Goal: Task Accomplishment & Management: Complete application form

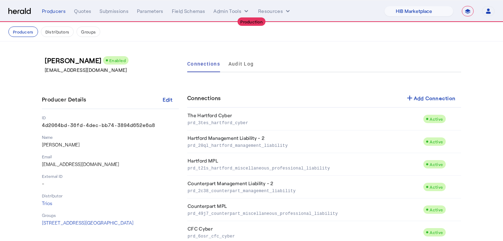
select select "pfm_a9p2_hib_marketplace"
select select "**********"
click at [412, 12] on select "1Fort Affinity Risk Billy BindHQ Bunker CRC Campus Coverage Citadel Fifthwall F…" at bounding box center [418, 11] width 69 height 10
select select "pfm_z9k1_growthmill"
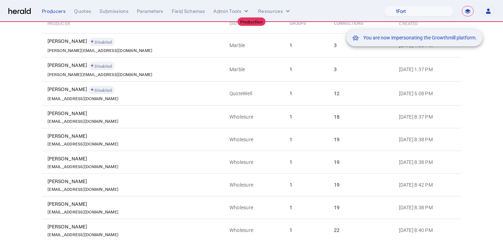
scroll to position [140, 0]
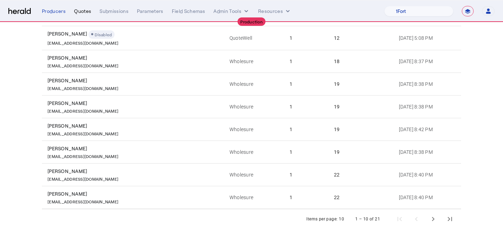
click at [85, 14] on div "Quotes" at bounding box center [82, 11] width 17 height 7
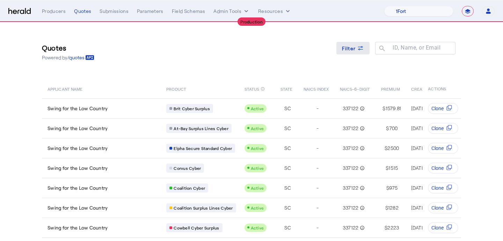
click at [358, 46] on icon at bounding box center [360, 48] width 7 height 7
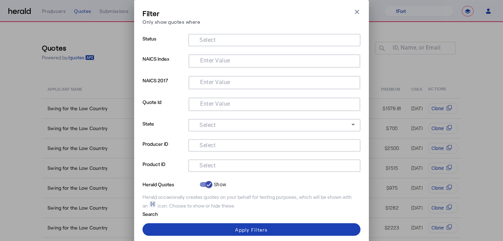
click at [249, 147] on input "Select" at bounding box center [273, 145] width 158 height 8
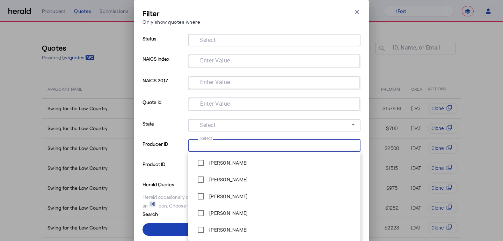
click at [170, 165] on p "Product ID" at bounding box center [164, 170] width 43 height 20
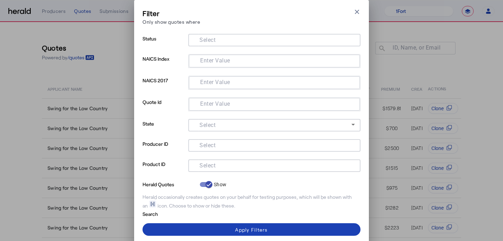
click at [222, 167] on input "Select" at bounding box center [273, 165] width 158 height 8
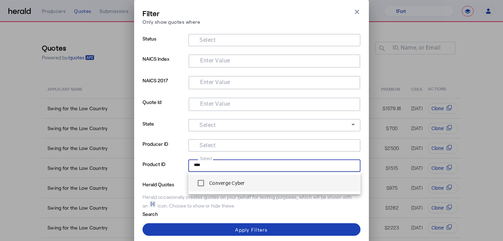
type input "****"
click at [232, 191] on mat-option "Converge Cyber" at bounding box center [274, 183] width 172 height 17
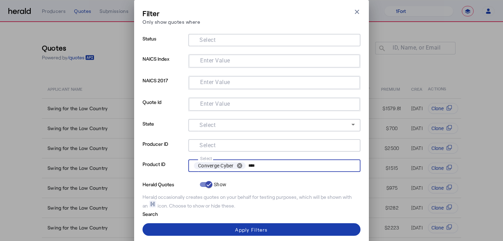
click at [238, 221] on div "Filter Only show quotes where Close modal Status Select NAICS Index Enter Value…" at bounding box center [252, 129] width 218 height 243
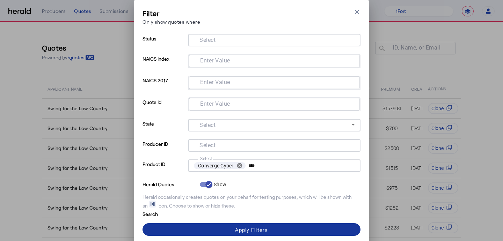
click at [239, 226] on span at bounding box center [252, 230] width 218 height 17
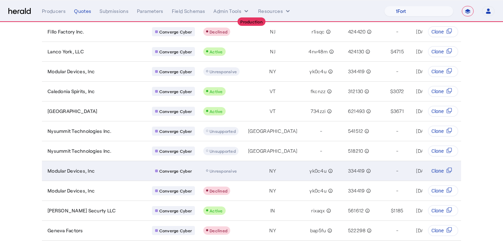
click at [210, 172] on span "Unresponsive" at bounding box center [223, 171] width 27 height 5
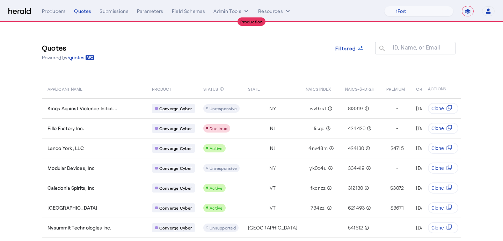
click at [414, 4] on nav "**********" at bounding box center [251, 11] width 503 height 22
click at [414, 15] on select "1Fort Affinity Risk [PERSON_NAME] [PERSON_NAME] CRC Campus Coverage Citadel Fif…" at bounding box center [418, 11] width 69 height 10
select select "pfm_a9p2_hib_marketplace"
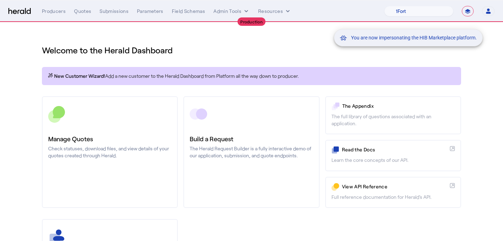
scroll to position [28, 0]
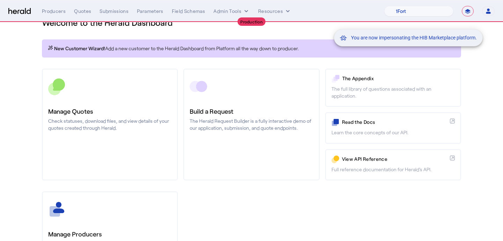
click at [95, 116] on div "You are now impersonating the HIB Marketplace platform." at bounding box center [251, 120] width 503 height 241
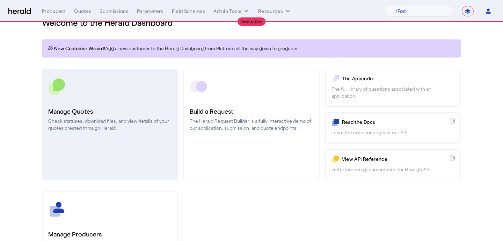
click at [114, 116] on div "Manage Quotes Check statuses, download files, and view details of your quotes c…" at bounding box center [109, 119] width 123 height 25
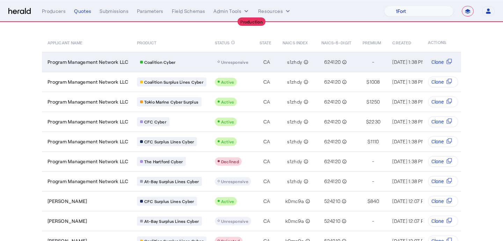
scroll to position [38, 0]
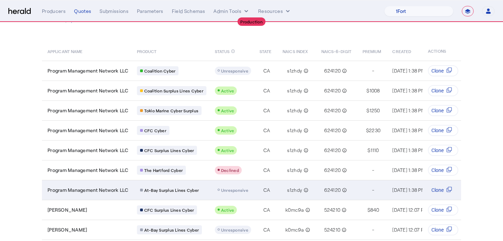
click at [243, 195] on td "Unresponsive" at bounding box center [231, 190] width 45 height 20
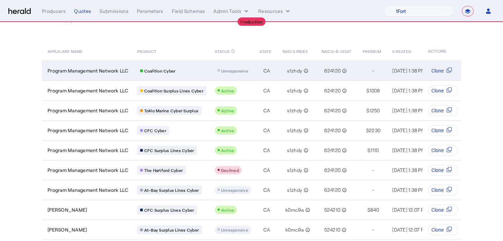
click at [231, 70] on span "Unresponsive" at bounding box center [234, 70] width 27 height 5
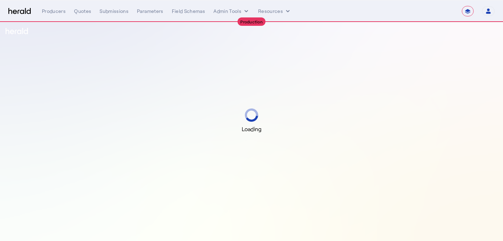
select select "**********"
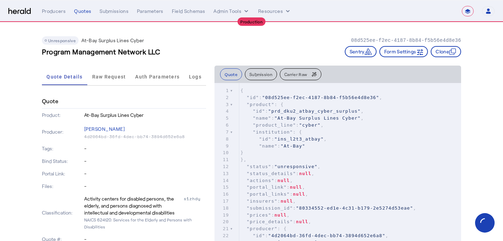
click at [295, 79] on button "Carrier Raw" at bounding box center [301, 74] width 42 height 12
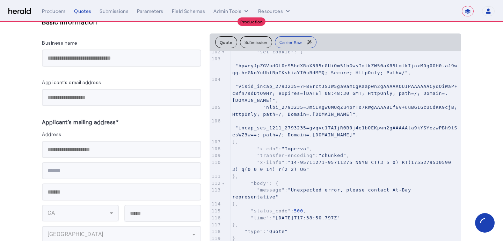
scroll to position [728, 0]
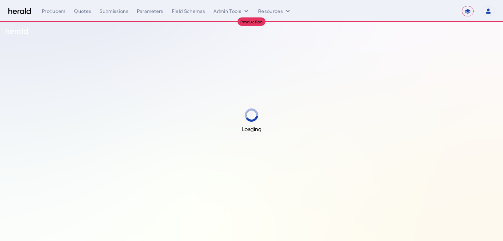
select select "**********"
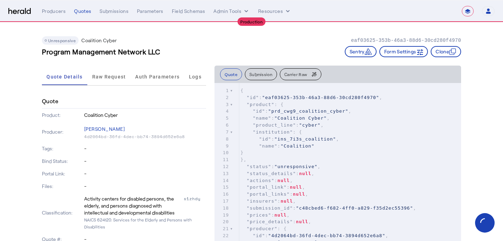
click at [298, 77] on button "Carrier Raw" at bounding box center [301, 74] width 42 height 12
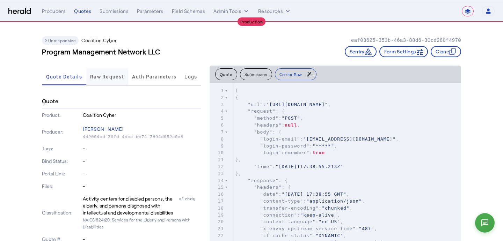
click at [118, 80] on span "Raw Request" at bounding box center [107, 76] width 34 height 17
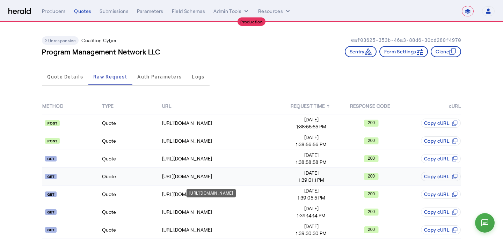
scroll to position [43, 0]
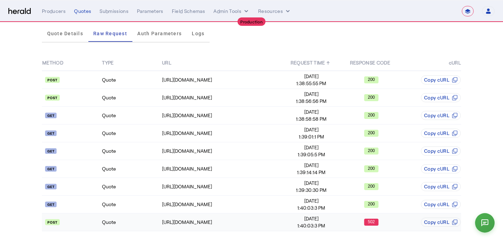
click at [296, 226] on span "1:40:03:3 PM" at bounding box center [311, 226] width 59 height 7
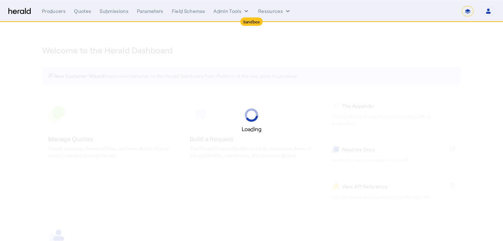
select select "*******"
select select "pfm_2v8p_herald_api"
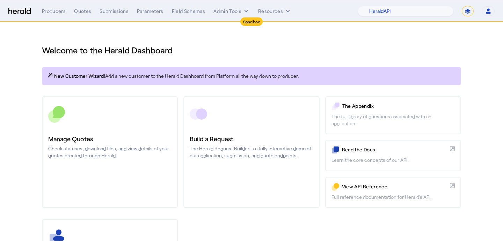
click at [470, 12] on select "**********" at bounding box center [468, 11] width 12 height 10
select select "**********"
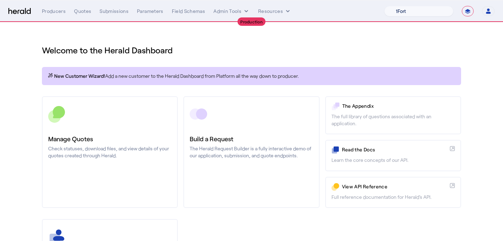
click at [401, 9] on select "1Fort Affinity Risk [PERSON_NAME] [PERSON_NAME] CRC Campus Coverage Citadel Fif…" at bounding box center [418, 11] width 69 height 10
click at [399, 12] on select "1Fort Affinity Risk [PERSON_NAME] [PERSON_NAME] CRC Campus Coverage Citadel Fif…" at bounding box center [418, 11] width 69 height 10
select select "pfm_z9k1_growthmill"
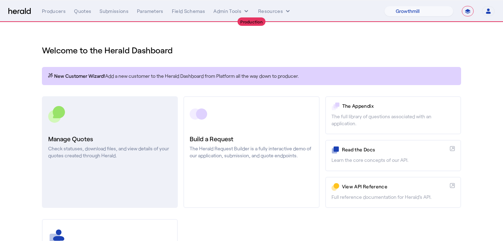
scroll to position [104, 0]
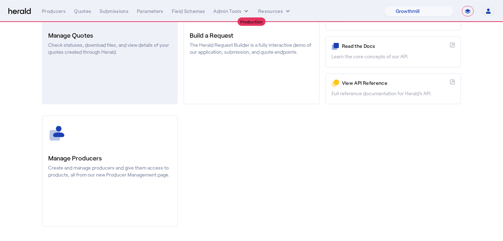
click at [106, 138] on div at bounding box center [109, 133] width 123 height 17
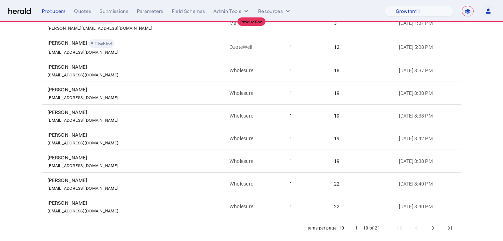
scroll to position [132, 0]
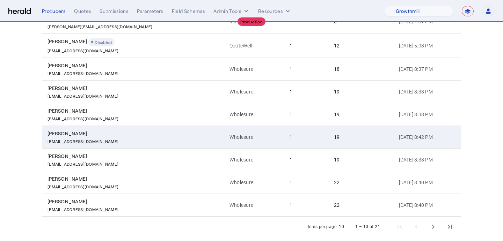
click at [106, 135] on div "[PERSON_NAME]" at bounding box center [135, 133] width 174 height 7
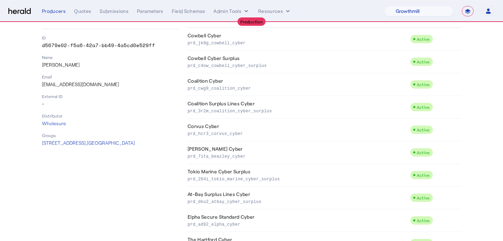
scroll to position [82, 0]
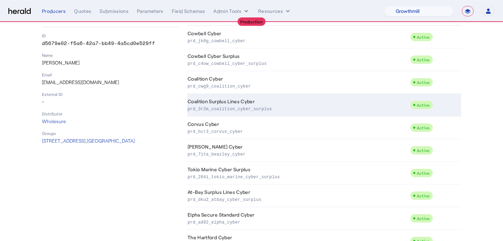
click at [234, 112] on p "prd_3r2m_coalition_cyber_surplus" at bounding box center [298, 108] width 220 height 7
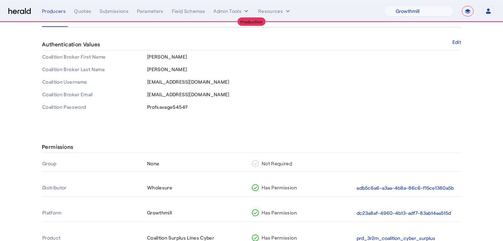
scroll to position [115, 0]
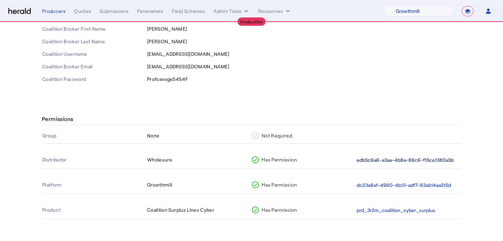
click at [383, 159] on button "edb5c6a6-a3aa-4b8a-86c6-f15ce1380a5b" at bounding box center [405, 161] width 97 height 8
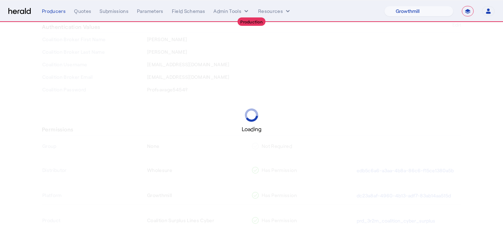
scroll to position [115, 0]
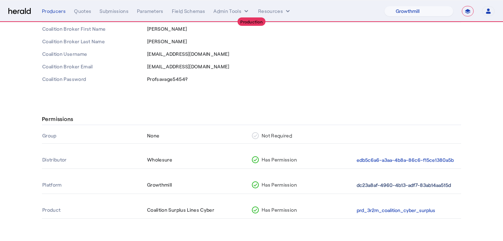
click at [372, 188] on button "dc23a8af-4960-4b13-adf7-83ab14aa515d" at bounding box center [404, 186] width 94 height 8
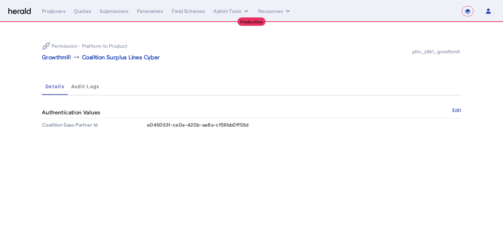
select select "pfm_z9k1_growthmill"
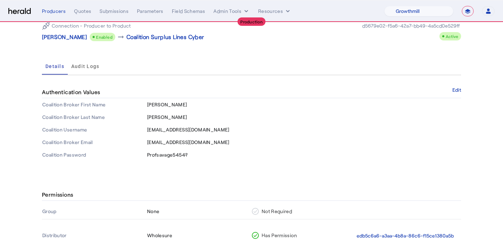
scroll to position [115, 0]
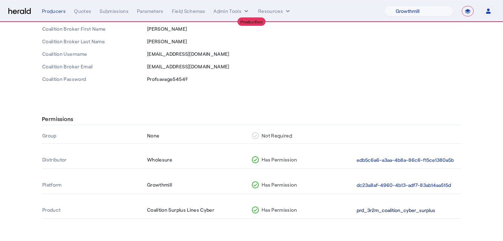
click at [397, 209] on button "prd_3r2m_coalition_cyber_surplus" at bounding box center [396, 211] width 79 height 8
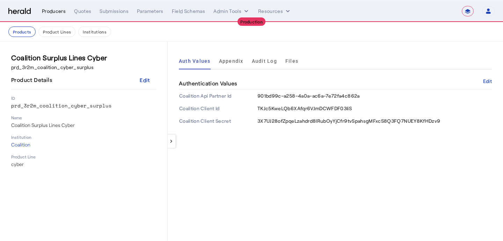
click at [44, 12] on div "Producers" at bounding box center [54, 11] width 24 height 7
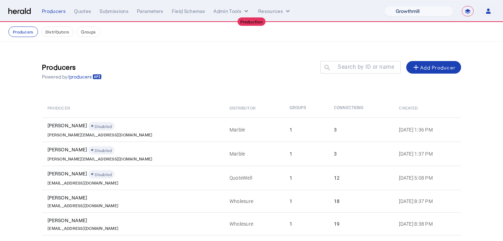
click at [437, 15] on select "1Fort Affinity Risk [PERSON_NAME] [PERSON_NAME] CRC Campus Coverage Citadel Fif…" at bounding box center [418, 11] width 69 height 10
select select "pfm_1vyo_affinityrisk"
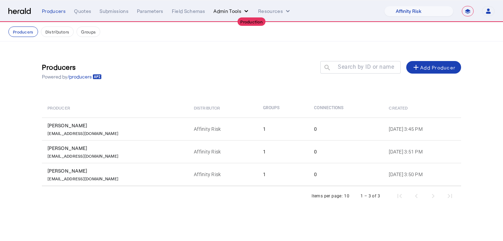
drag, startPoint x: 290, startPoint y: 14, endPoint x: 217, endPoint y: 12, distance: 72.7
click at [217, 12] on button "Admin Tools" at bounding box center [231, 11] width 36 height 7
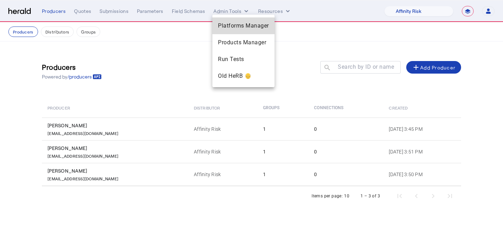
drag, startPoint x: 217, startPoint y: 12, endPoint x: 223, endPoint y: 24, distance: 13.3
click at [223, 24] on span "Platforms Manager" at bounding box center [243, 26] width 51 height 8
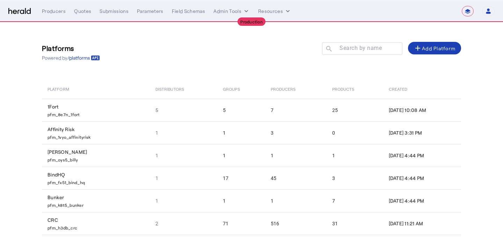
click at [271, 137] on td "3" at bounding box center [295, 133] width 61 height 23
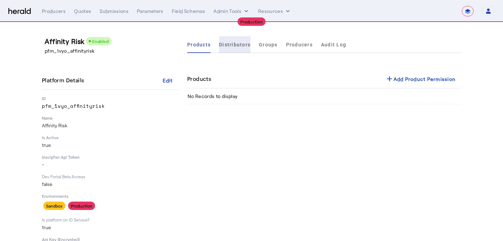
click at [237, 50] on span "Distributors" at bounding box center [234, 44] width 31 height 17
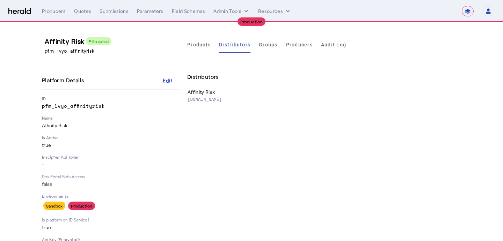
click at [266, 49] on span "Groups" at bounding box center [268, 44] width 19 height 17
click at [278, 49] on ul "Products Distributors Groups Producers Audit Log" at bounding box center [266, 44] width 159 height 17
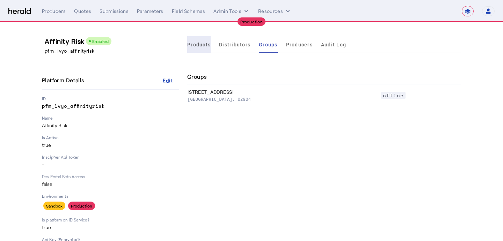
click at [207, 42] on span "Products" at bounding box center [198, 44] width 23 height 5
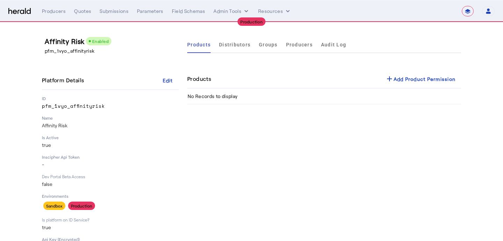
click at [404, 85] on span at bounding box center [421, 79] width 82 height 17
select select "pfm_1vyo_affinityrisk"
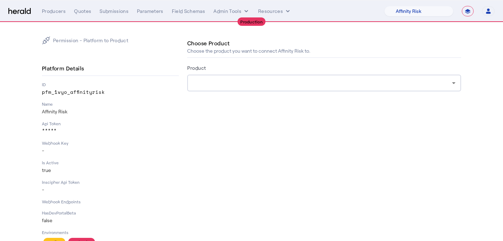
click at [264, 84] on div at bounding box center [322, 83] width 259 height 8
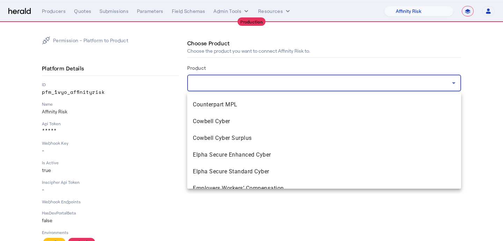
scroll to position [601, 0]
click at [239, 122] on span "Cowbell Cyber" at bounding box center [324, 121] width 263 height 8
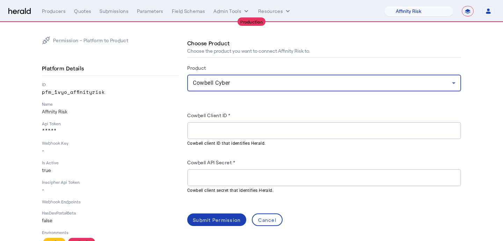
click at [239, 142] on mat-hint "Cowbell client ID that identifies Herald." at bounding box center [322, 143] width 270 height 8
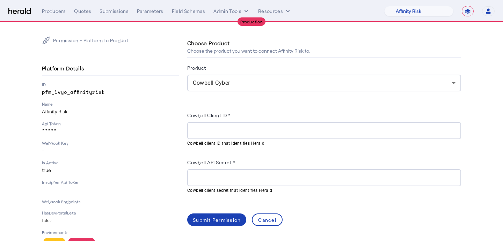
click at [245, 136] on div at bounding box center [324, 130] width 263 height 17
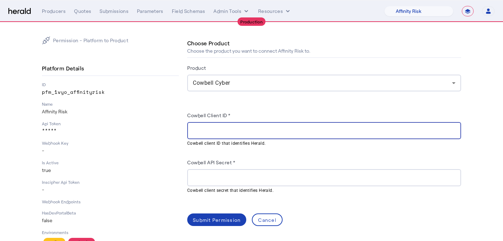
paste input "**********"
type input "**********"
click at [250, 187] on mat-hint "Cowbell client secret that identifies Herald." at bounding box center [322, 191] width 270 height 8
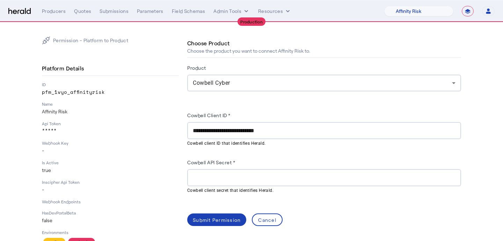
click at [254, 181] on input "Cowbell API Secret *" at bounding box center [324, 178] width 263 height 8
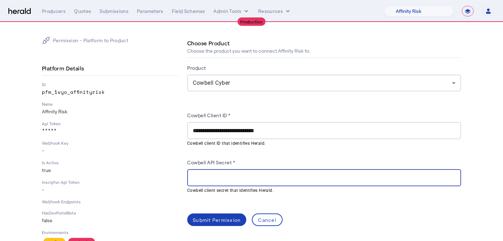
paste input "**********"
type input "**********"
click at [215, 217] on div "Submit Permission" at bounding box center [217, 220] width 48 height 7
